Goal: Information Seeking & Learning: Learn about a topic

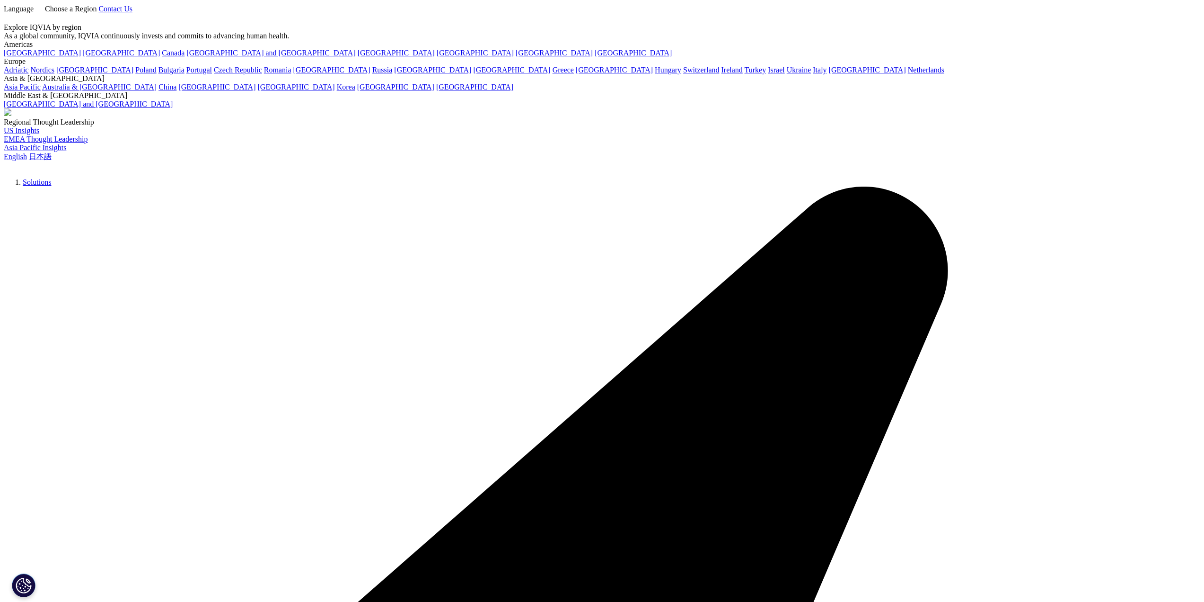
scroll to position [237, 0]
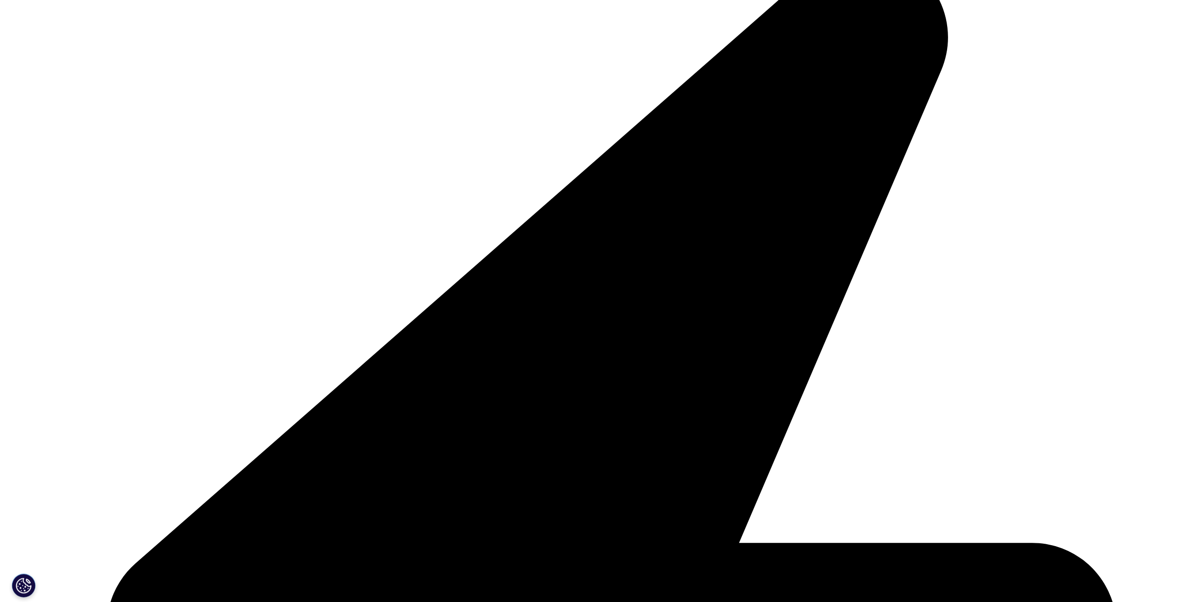
scroll to position [2726, 558]
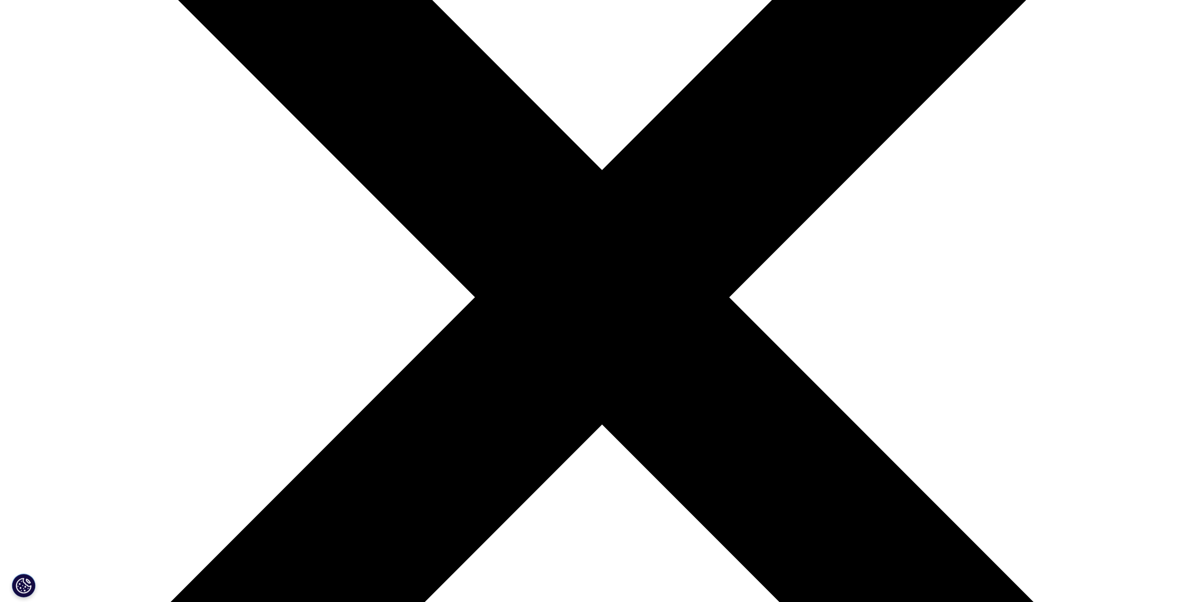
scroll to position [394, 0]
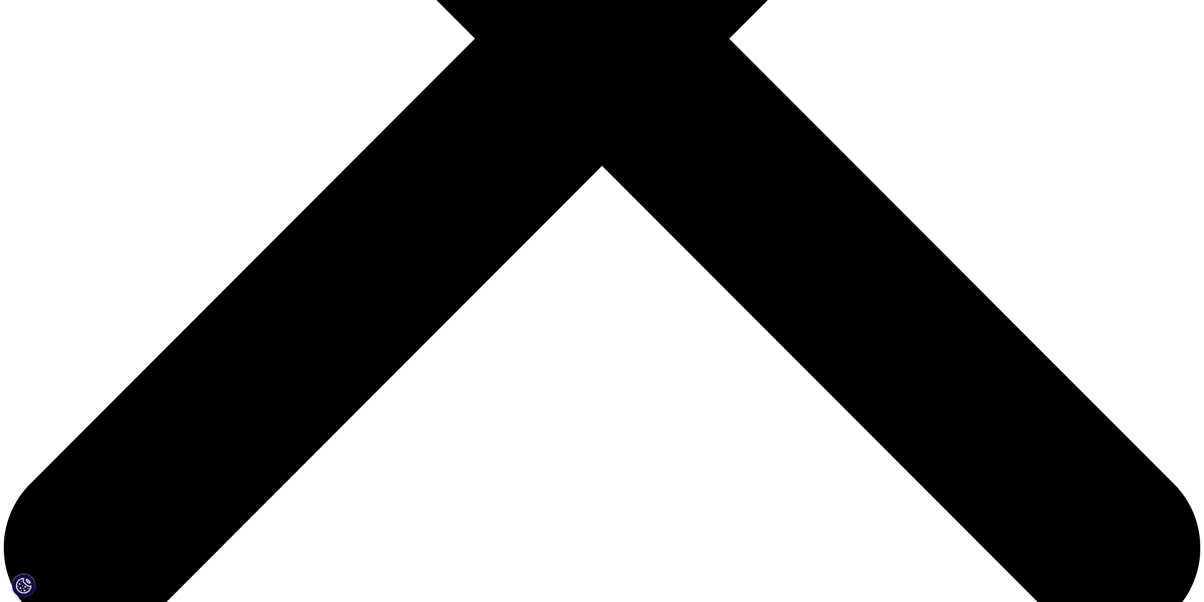
scroll to position [601, 0]
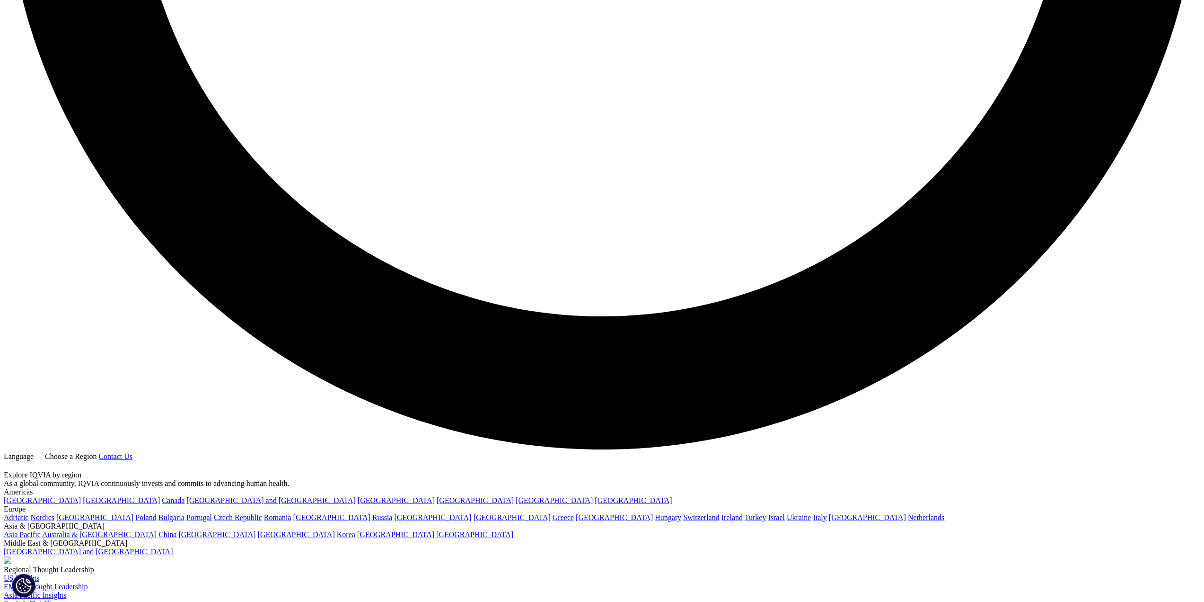
scroll to position [3234, 0]
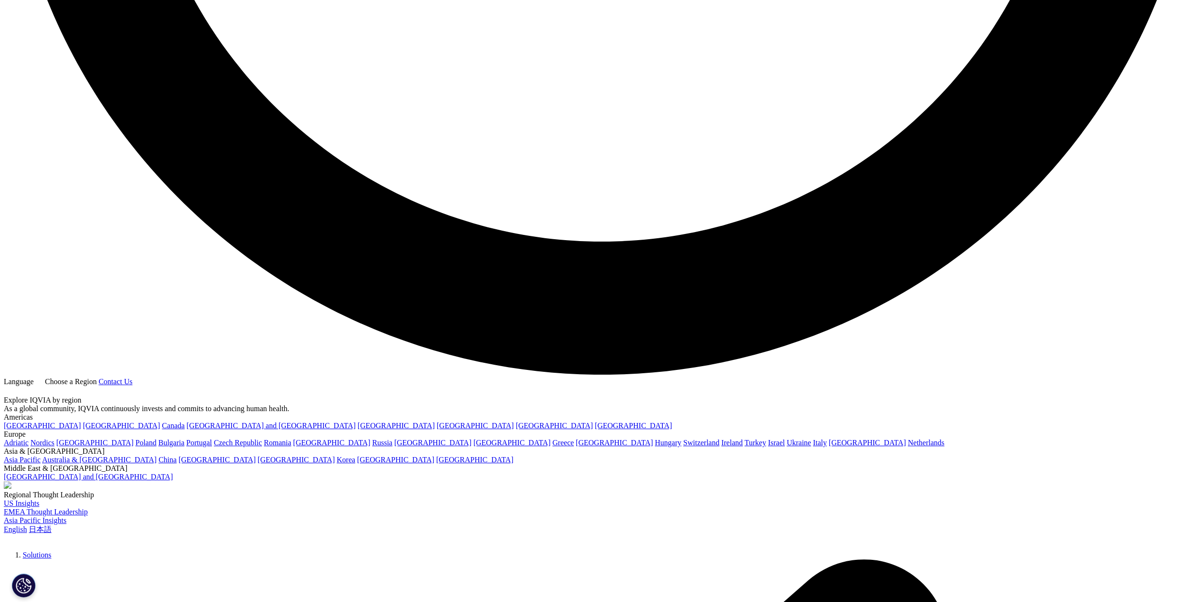
drag, startPoint x: 727, startPoint y: 131, endPoint x: 737, endPoint y: 131, distance: 10.4
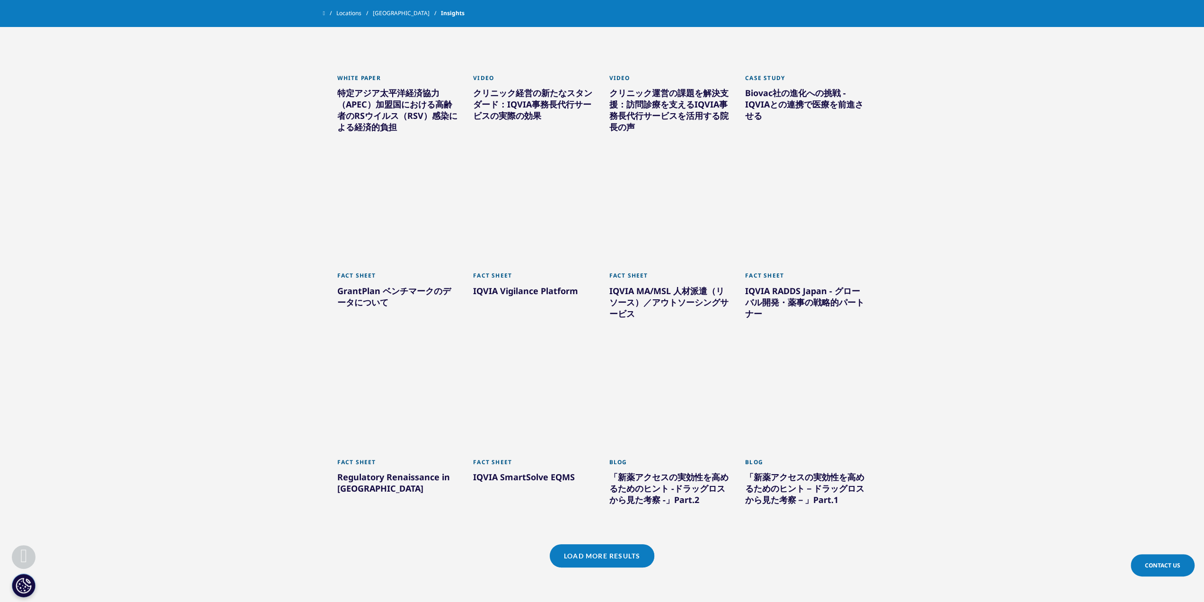
scroll to position [473, 0]
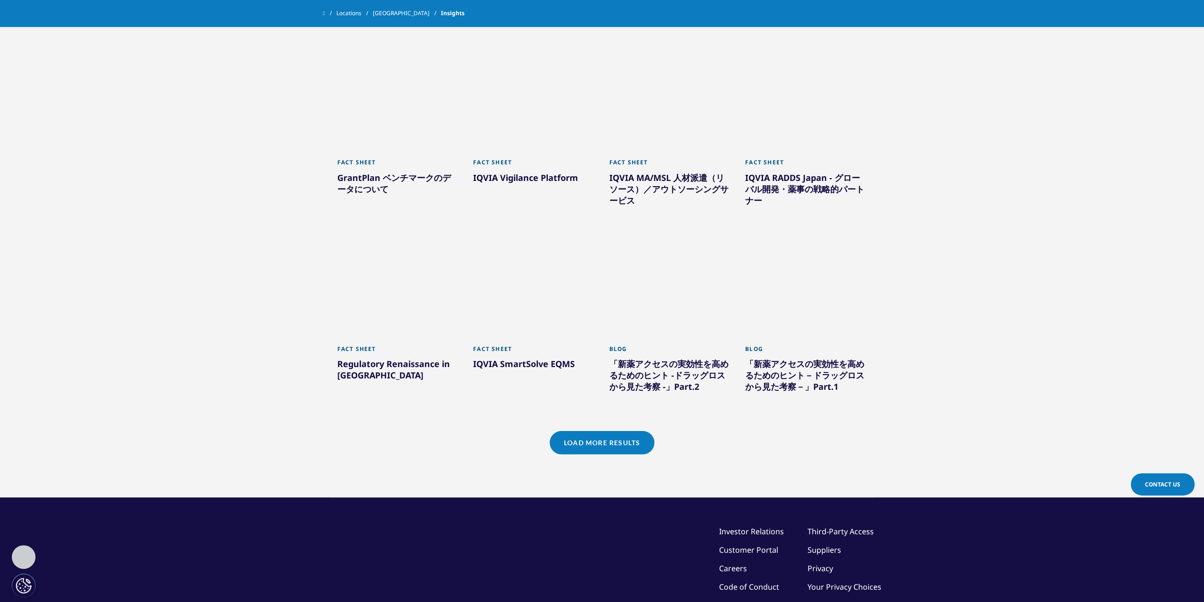
click at [615, 437] on link "Load More Results" at bounding box center [602, 442] width 105 height 23
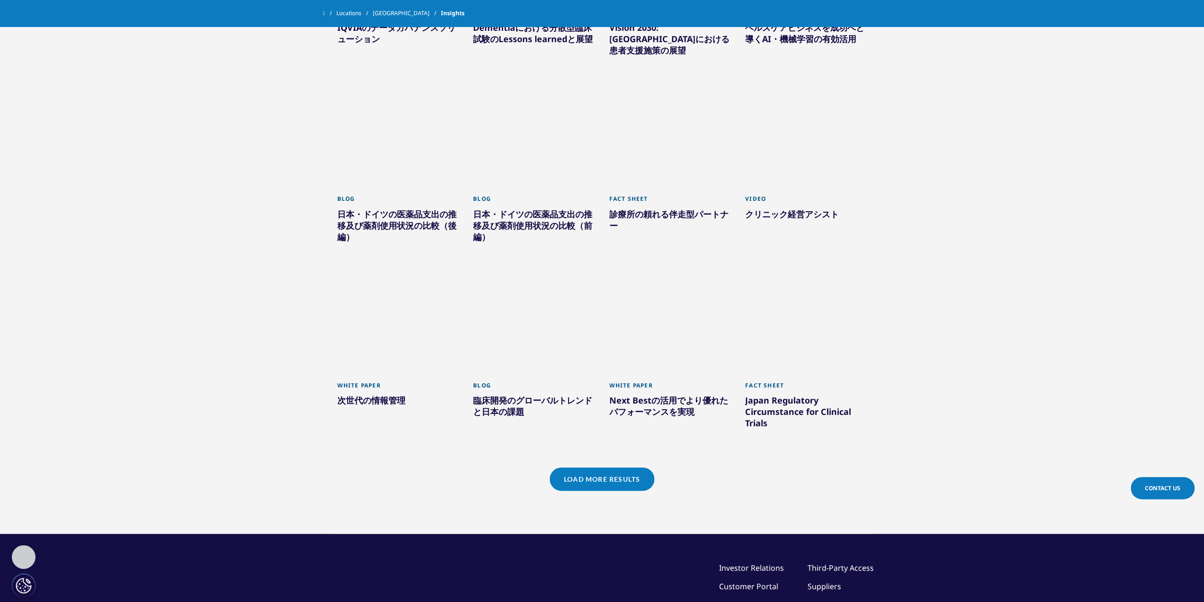
scroll to position [1025, 0]
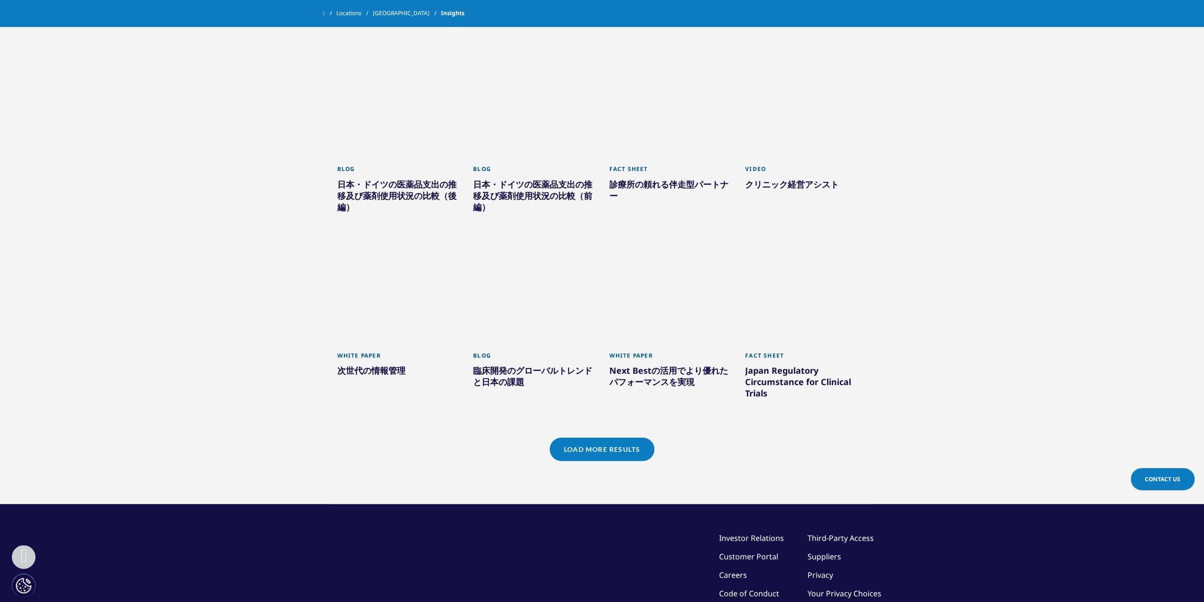
click at [610, 444] on link "Load More Results" at bounding box center [602, 448] width 105 height 23
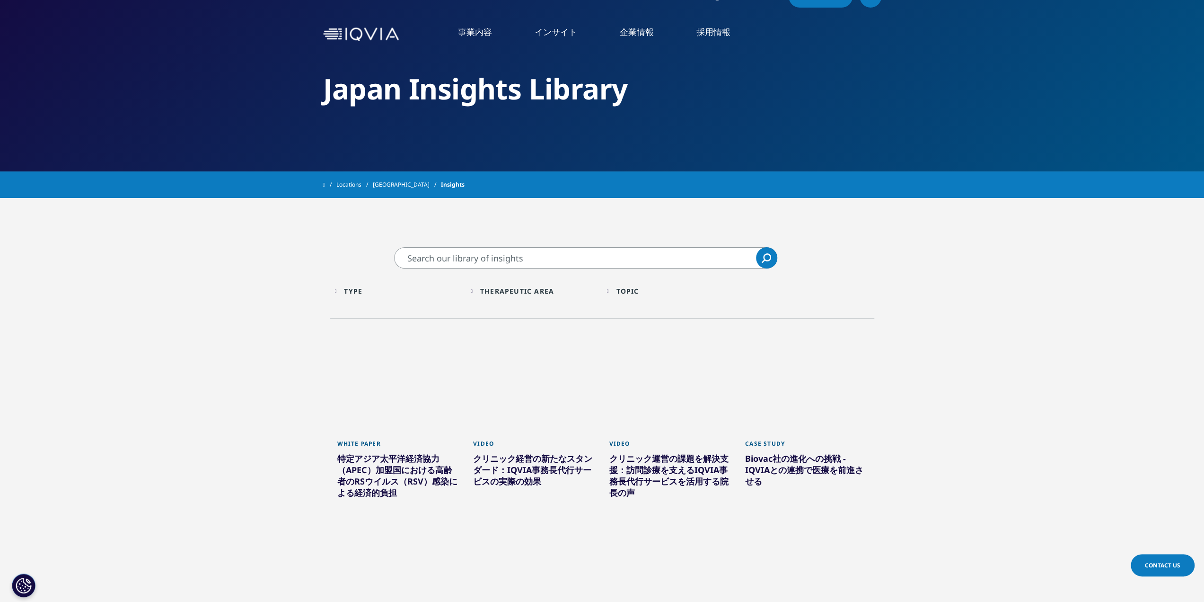
scroll to position [0, 0]
